Goal: Transaction & Acquisition: Download file/media

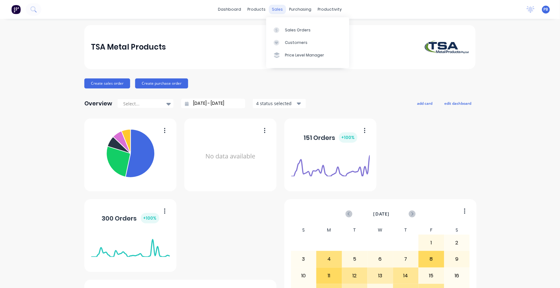
click at [276, 9] on div "sales" at bounding box center [277, 9] width 17 height 9
click at [273, 7] on div "sales" at bounding box center [277, 9] width 17 height 9
click at [273, 9] on div "sales" at bounding box center [277, 9] width 17 height 9
click at [286, 30] on div "Sales Orders" at bounding box center [298, 30] width 26 height 6
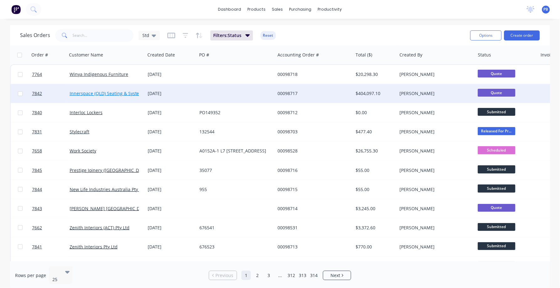
click at [116, 91] on link "Innerspace (QLD) Seating & Systems Pty Ltd" at bounding box center [115, 93] width 91 height 6
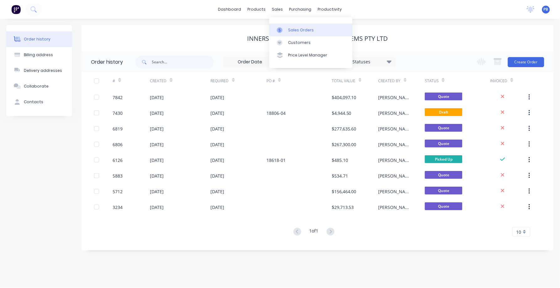
click at [293, 30] on div "Sales Orders" at bounding box center [301, 30] width 26 height 6
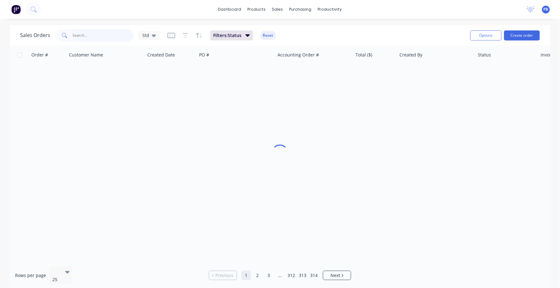
click at [125, 35] on input "text" at bounding box center [103, 35] width 61 height 13
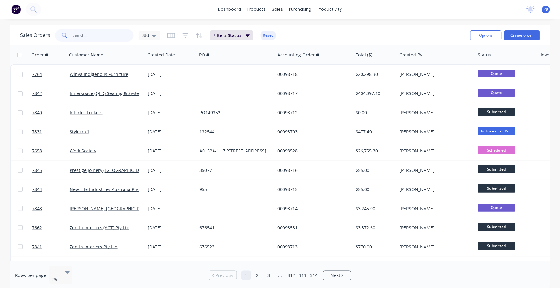
type input "7"
type input "98289"
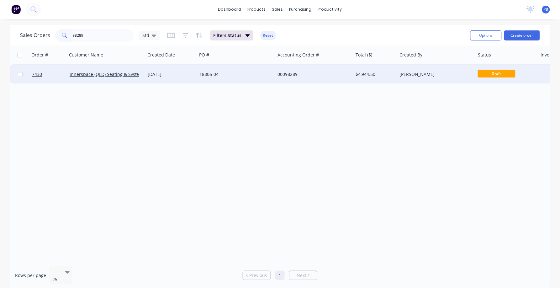
click at [284, 74] on div "00098289" at bounding box center [313, 74] width 70 height 6
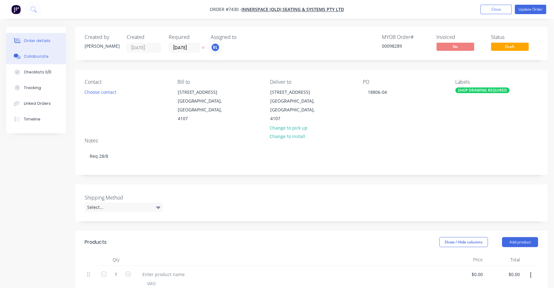
click at [36, 53] on button "Collaborate" at bounding box center [36, 57] width 60 height 16
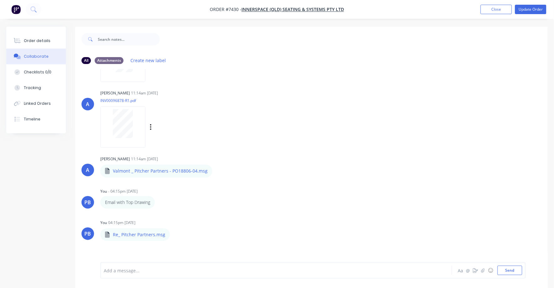
scroll to position [78, 0]
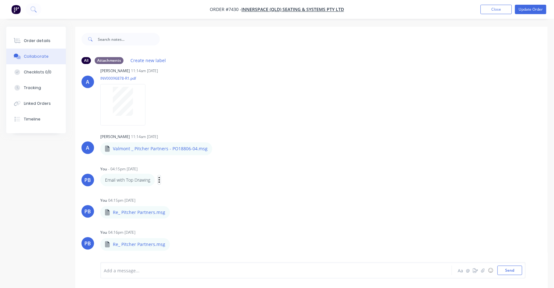
click at [161, 178] on button "button" at bounding box center [159, 179] width 3 height 9
drag, startPoint x: 228, startPoint y: 177, endPoint x: 191, endPoint y: 176, distance: 37.3
click at [227, 178] on div "Email with Top Drawing Labels Edit Delete" at bounding box center [198, 180] width 196 height 13
click at [117, 181] on p "Email with Top Drawing" at bounding box center [127, 180] width 45 height 6
click at [159, 181] on icon "button" at bounding box center [159, 180] width 1 height 6
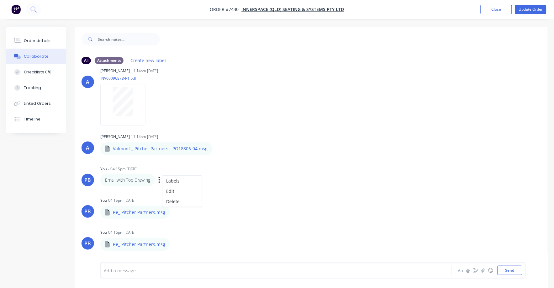
click at [273, 173] on div "You - 04:15pm [DATE] Email with Top Drawing Labels Edit Delete" at bounding box center [198, 175] width 196 height 22
click at [141, 178] on p "Email with Top Drawing" at bounding box center [127, 180] width 45 height 6
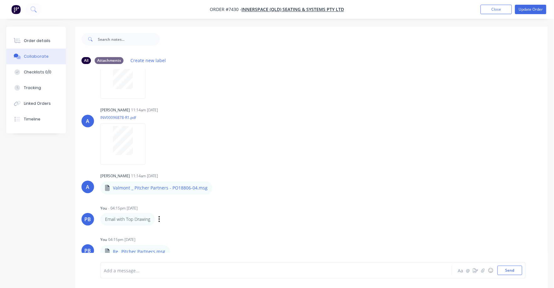
click at [185, 203] on div "A [PERSON_NAME] 11:14am [DATE] PO18806-04 TSA.pdf Labels Download A [PERSON_NAM…" at bounding box center [311, 165] width 473 height 193
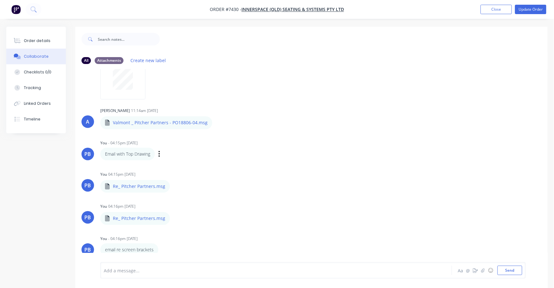
scroll to position [118, 0]
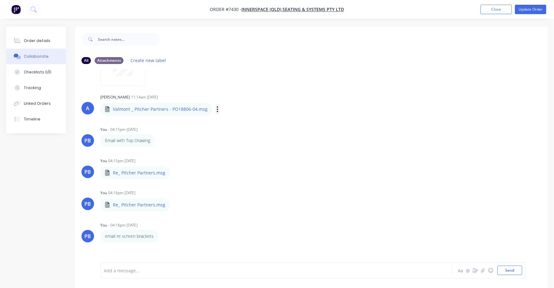
click at [216, 110] on button "button" at bounding box center [217, 109] width 3 height 9
click at [233, 124] on div "A [PERSON_NAME] 11:14am [DATE] PO18806-04 TSA.pdf Labels Download A [PERSON_NAM…" at bounding box center [311, 165] width 473 height 193
click at [215, 109] on div "Labels Download" at bounding box center [250, 109] width 71 height 9
click at [217, 109] on icon "button" at bounding box center [217, 109] width 1 height 6
click at [232, 124] on button "Download" at bounding box center [259, 126] width 71 height 14
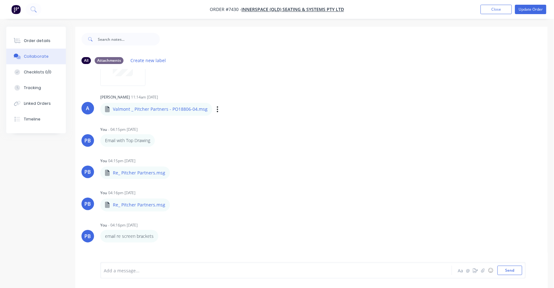
click at [247, 101] on div "[PERSON_NAME] 11:14am [DATE] Valmont _ Pitcher Partners - PO18806-04.msg Valmon…" at bounding box center [198, 104] width 196 height 23
click at [0, 0] on button "button" at bounding box center [0, 0] width 0 height 0
click at [0, 0] on button "Download" at bounding box center [0, 0] width 0 height 0
click at [279, 135] on div "Email with Top Drawing Labels Edit Delete" at bounding box center [198, 140] width 196 height 13
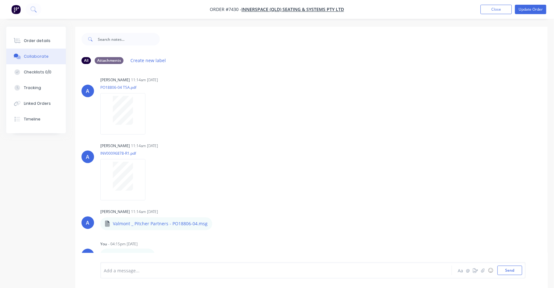
scroll to position [0, 0]
